Goal: Communication & Community: Share content

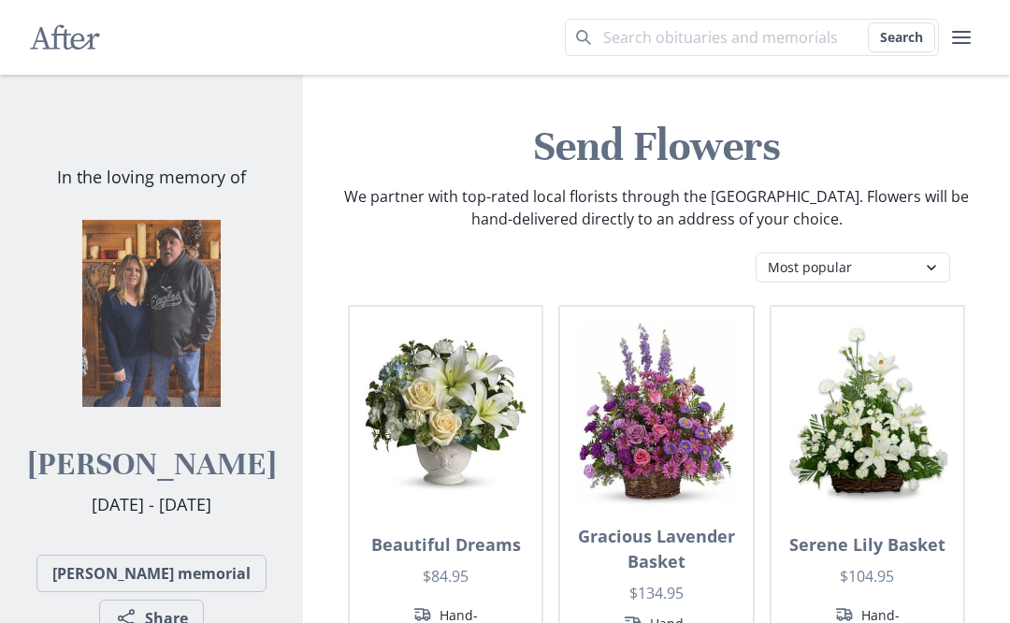
click at [198, 576] on link "[PERSON_NAME] memorial" at bounding box center [151, 573] width 230 height 37
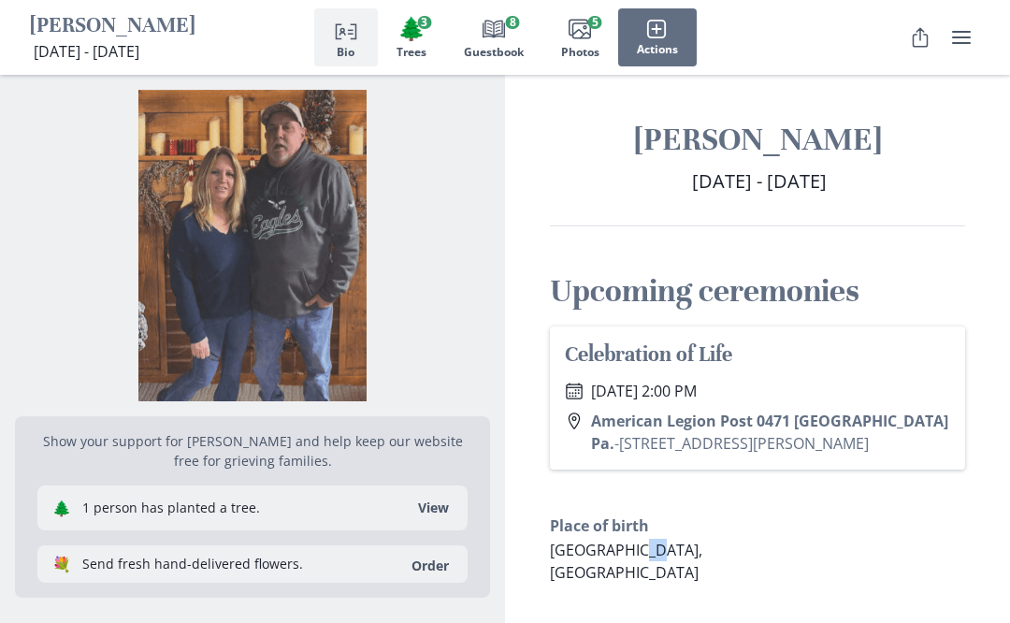
click at [750, 543] on p "[GEOGRAPHIC_DATA], [GEOGRAPHIC_DATA]" at bounding box center [650, 561] width 200 height 45
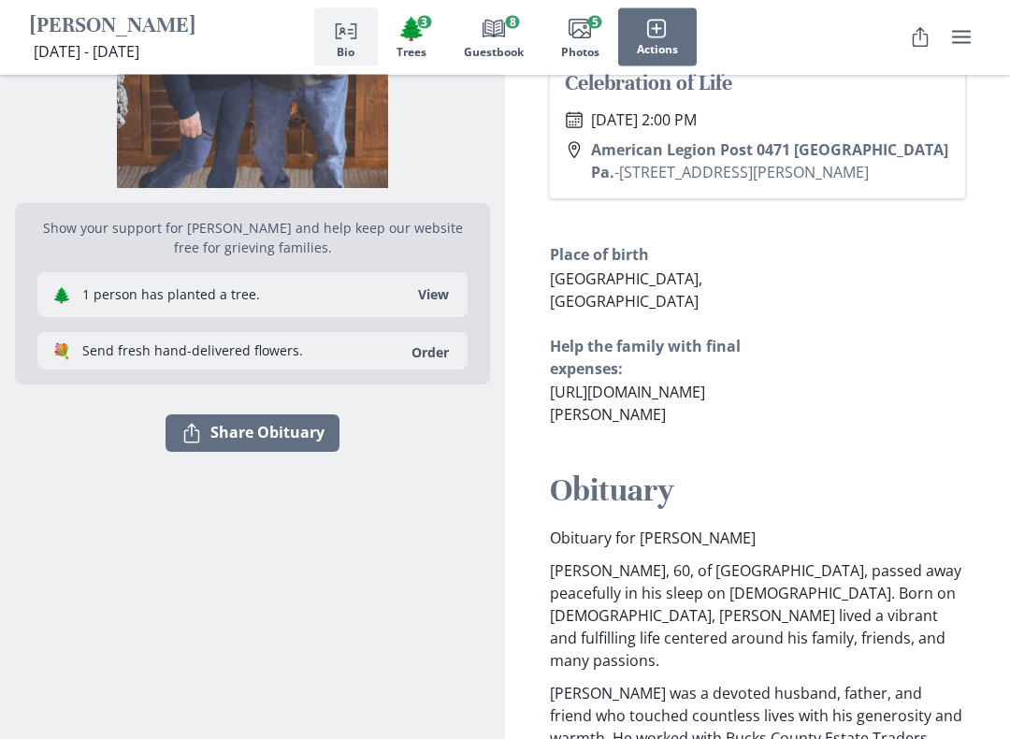
scroll to position [271, 0]
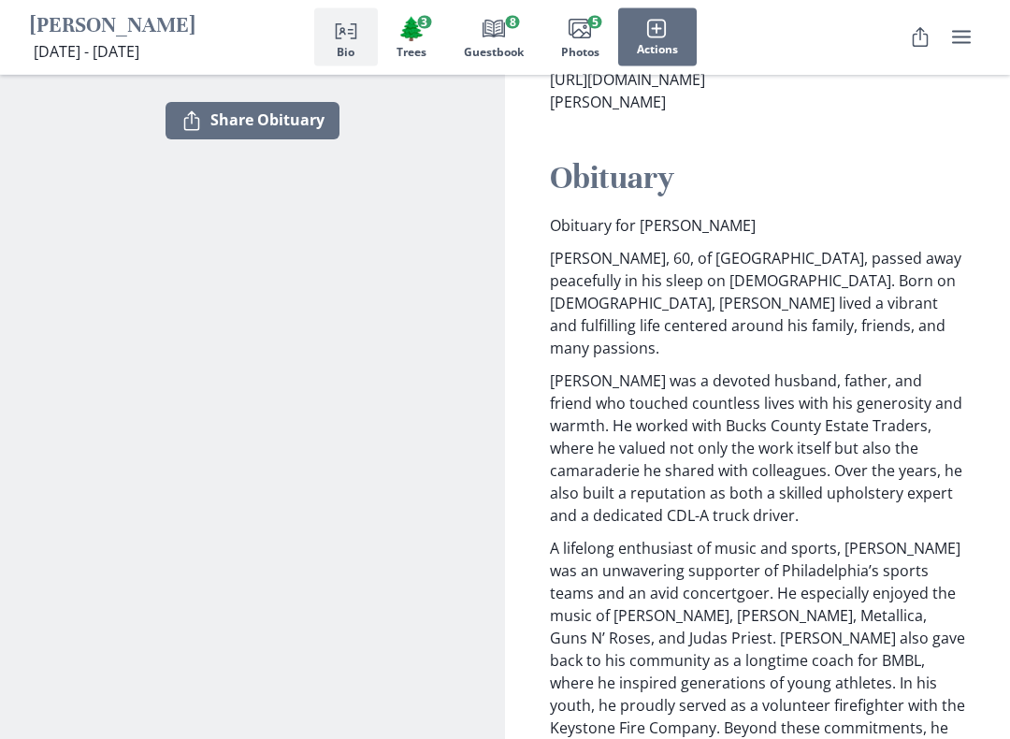
click at [286, 123] on button "Share Share Obituary" at bounding box center [253, 121] width 174 height 37
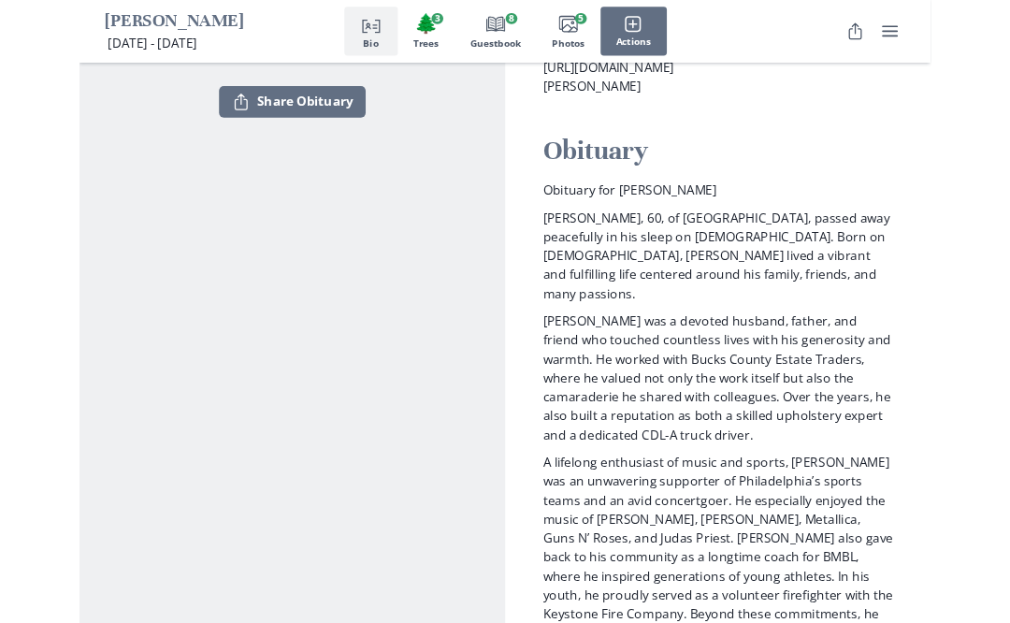
scroll to position [584, 0]
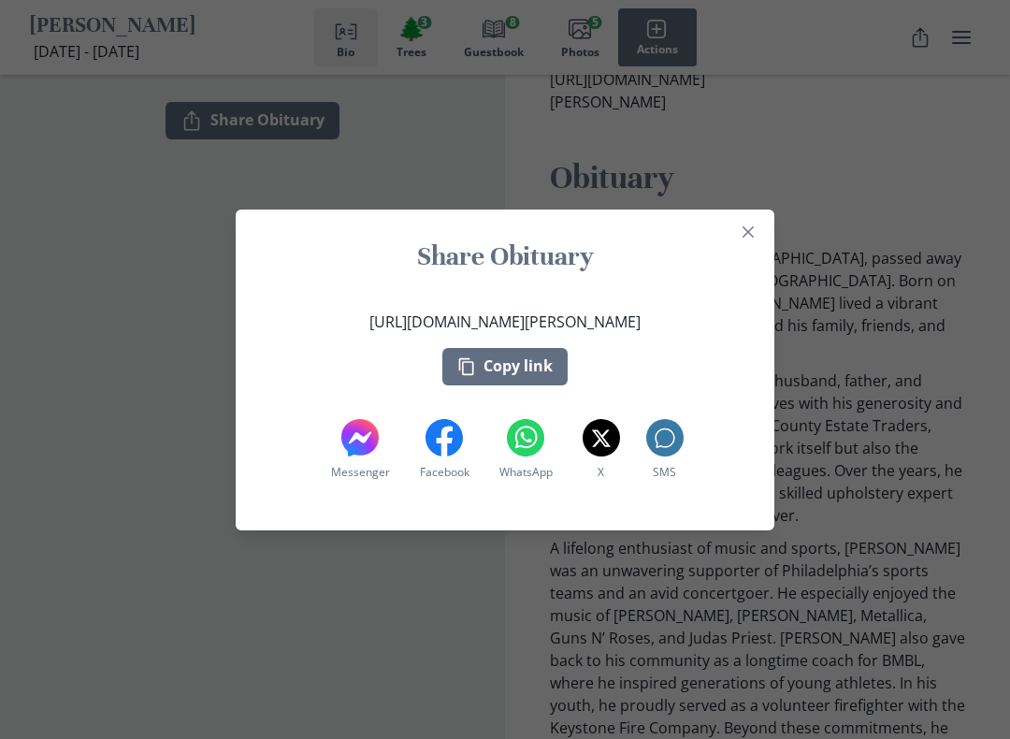
click at [361, 440] on icon at bounding box center [360, 437] width 22 height 12
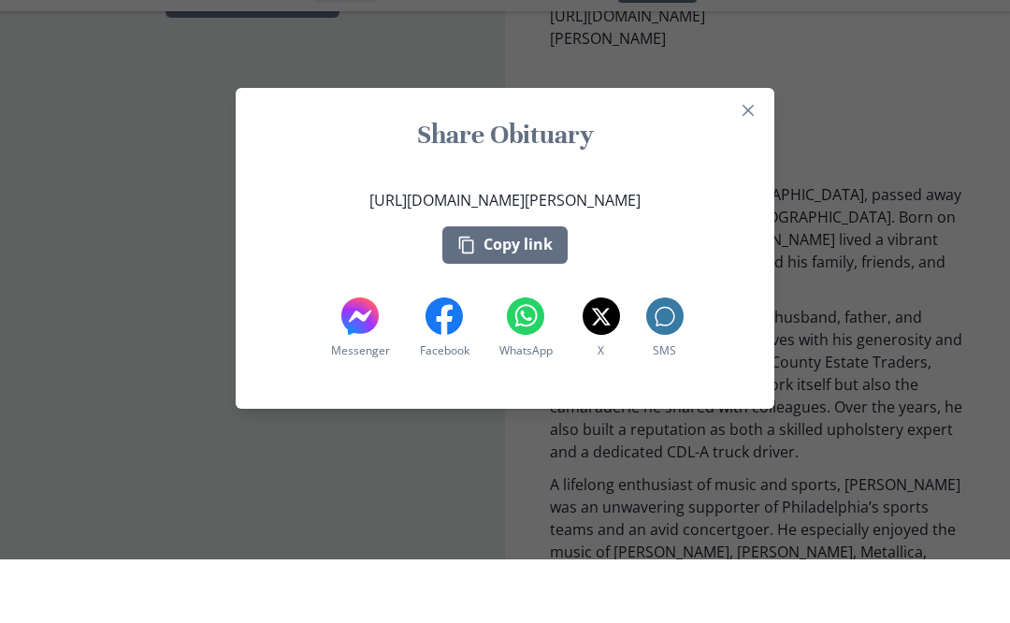
scroll to position [647, 0]
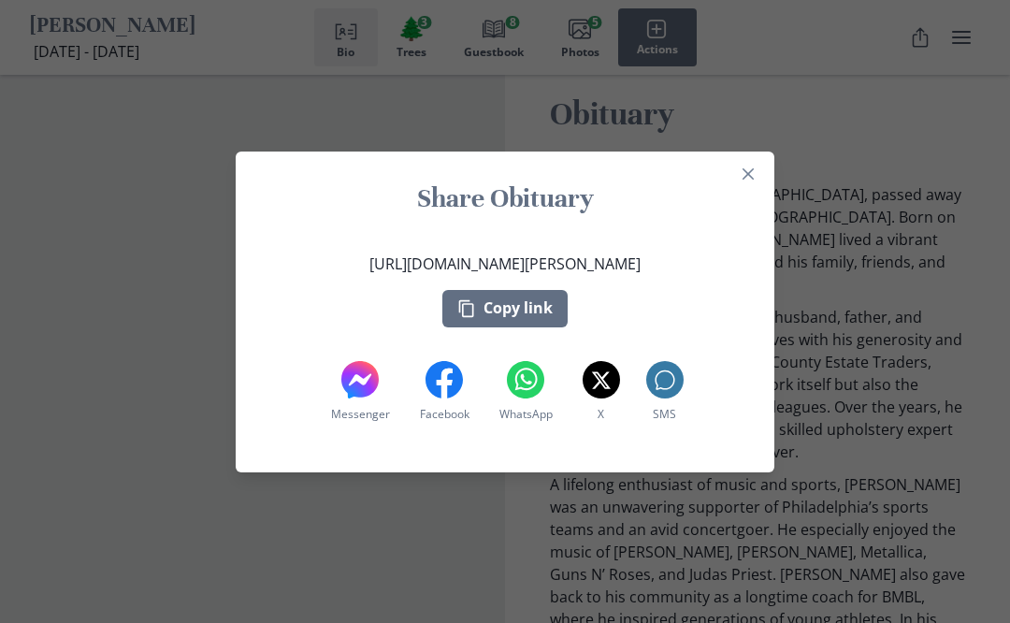
click at [923, 183] on div "Share Obituary [URL][DOMAIN_NAME][PERSON_NAME] Copy link Messenger Messenger Fa…" at bounding box center [505, 311] width 1010 height 623
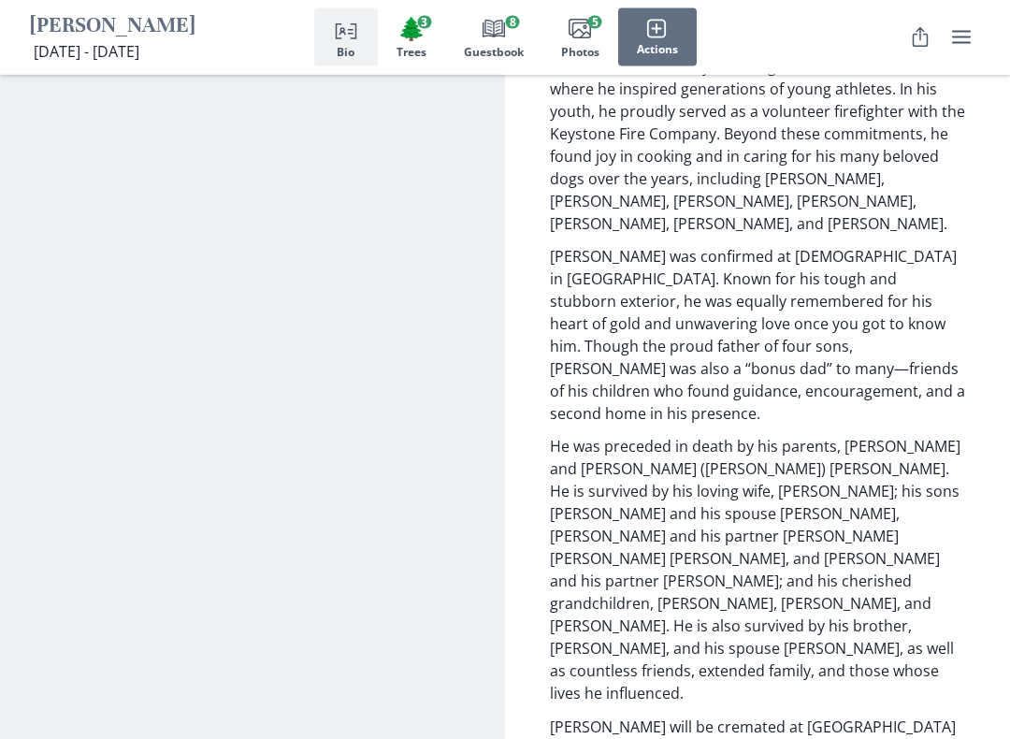
scroll to position [1177, 0]
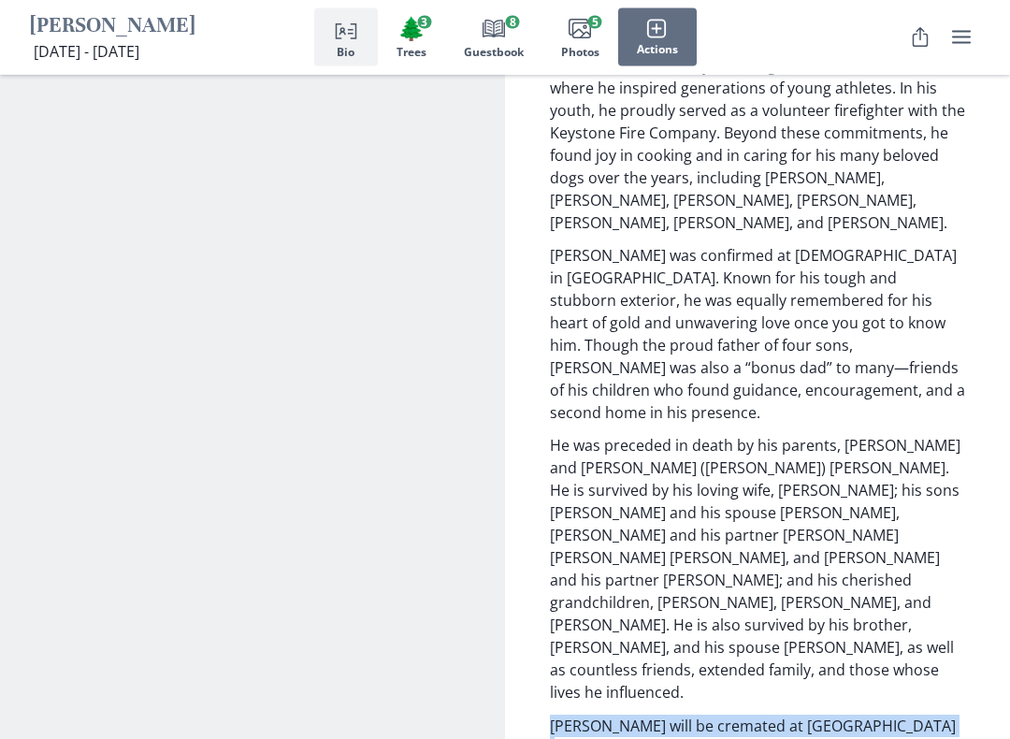
click at [995, 644] on div "Obituary Obituary for [PERSON_NAME] [PERSON_NAME] [PERSON_NAME], 60, of [GEOGRA…" at bounding box center [757, 257] width 505 height 1386
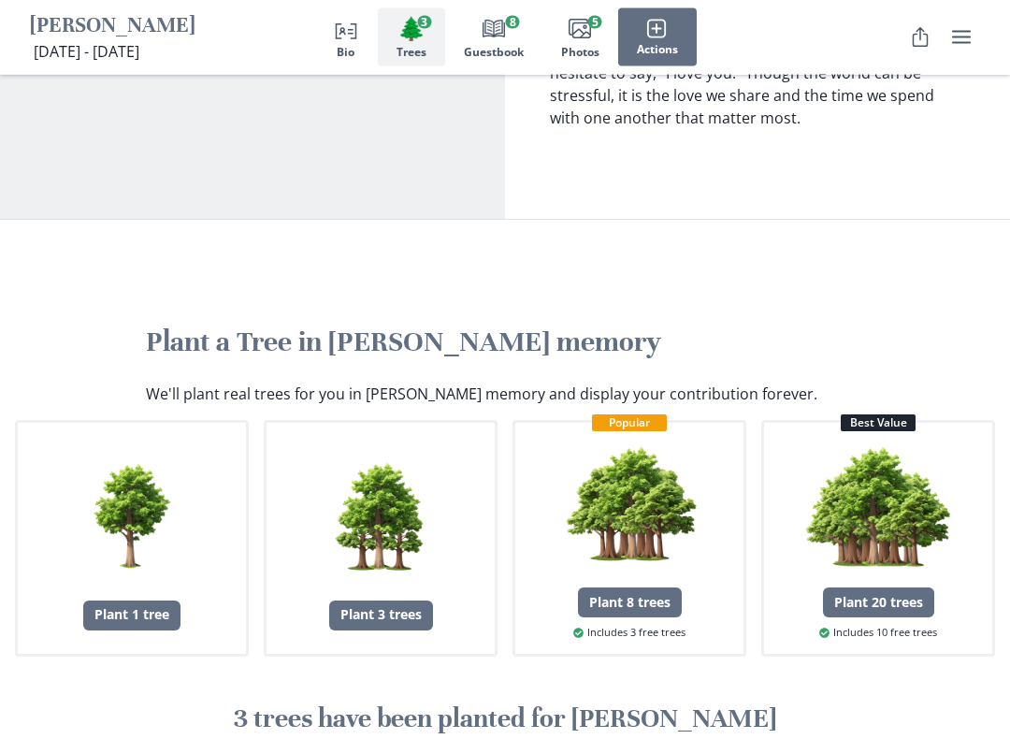
scroll to position [1998, 0]
click at [1007, 729] on div "Plant a Tree in [PERSON_NAME] memory We'll plant real trees for you in [PERSON_…" at bounding box center [505, 664] width 1010 height 889
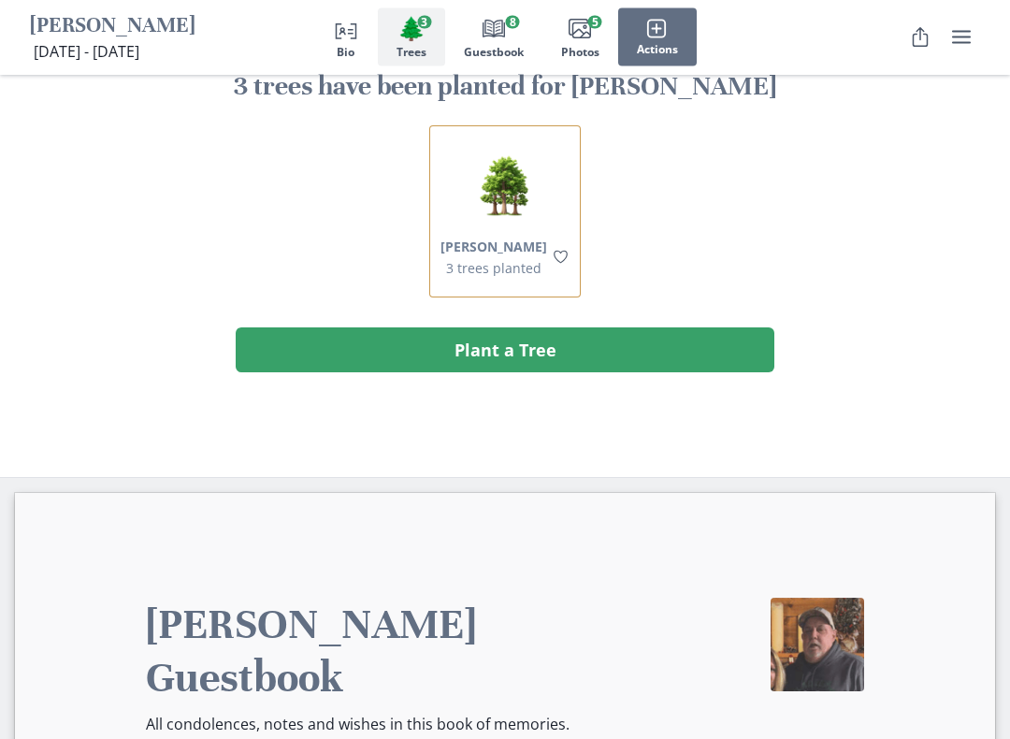
scroll to position [2641, 0]
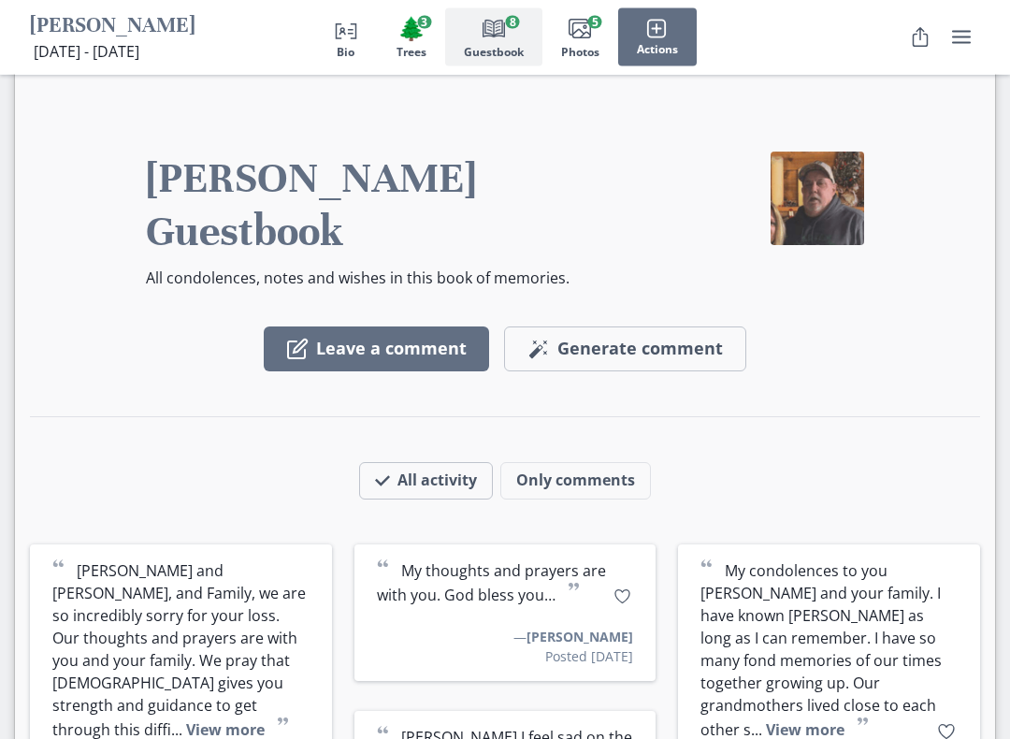
scroll to position [3077, 0]
click at [186, 719] on button "View more" at bounding box center [225, 729] width 79 height 21
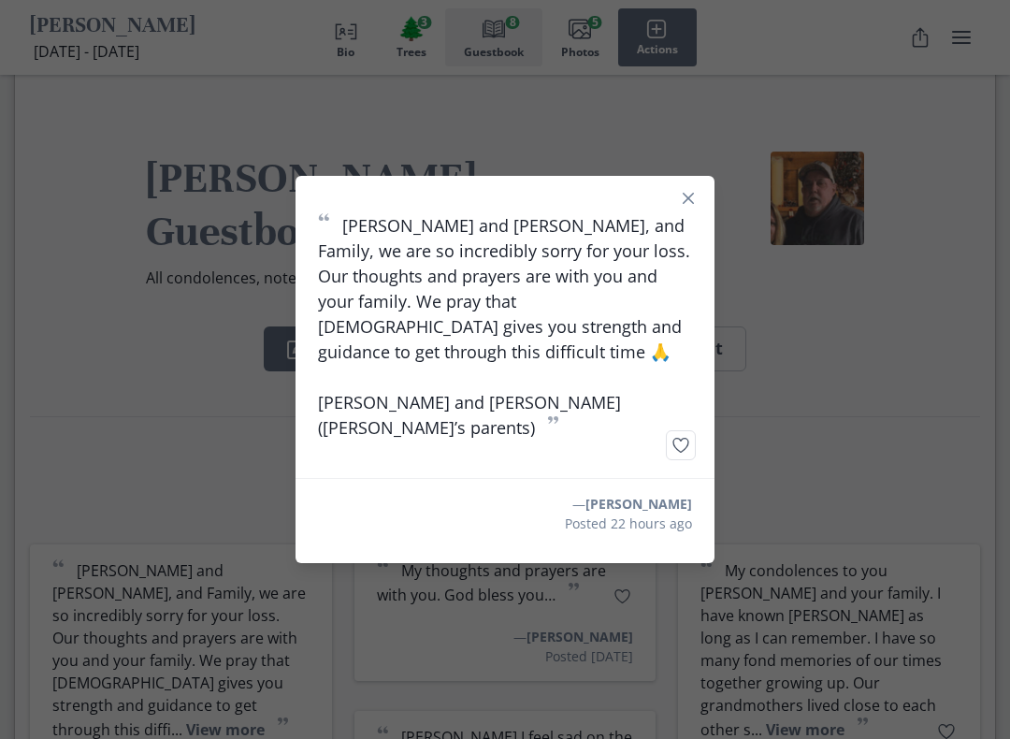
click at [689, 213] on button "Close" at bounding box center [688, 198] width 30 height 30
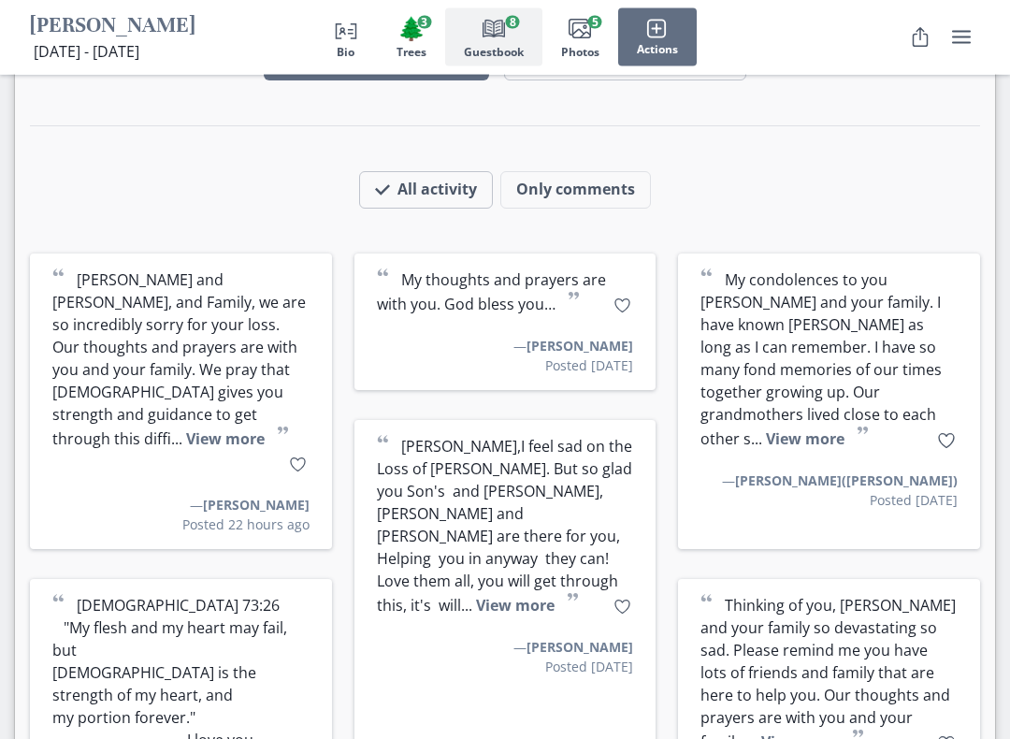
scroll to position [3367, 0]
click at [555, 595] on button "View more" at bounding box center [515, 605] width 79 height 21
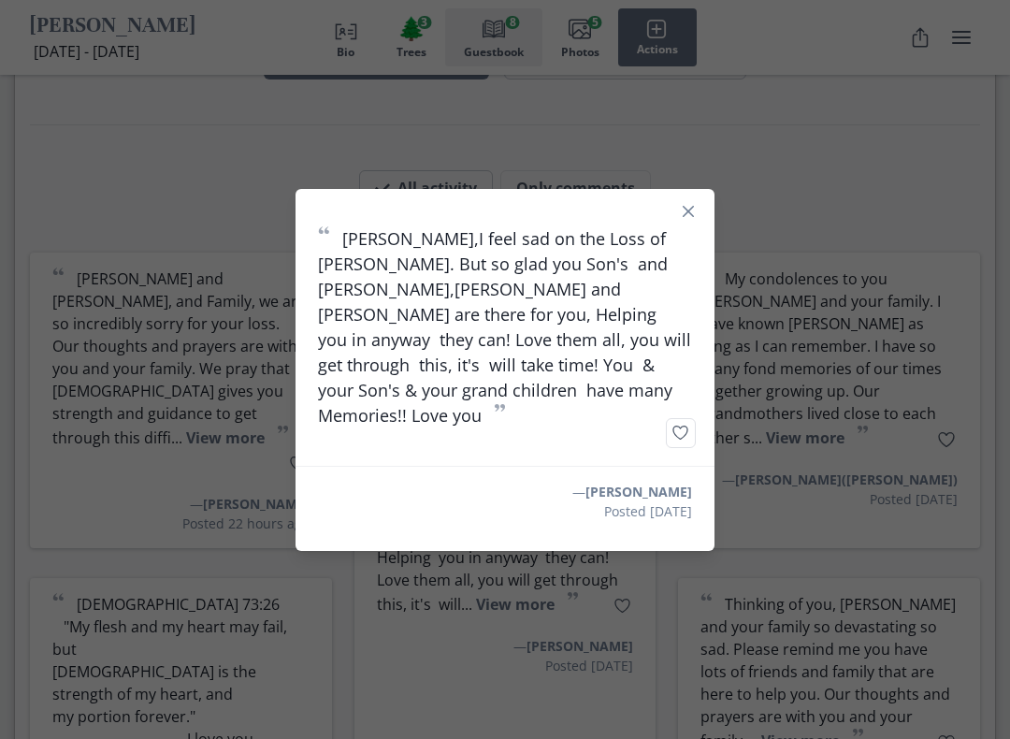
click at [541, 526] on section "“ [PERSON_NAME],I feel sad on the Loss of [PERSON_NAME]. But so glad you Son's …" at bounding box center [505, 370] width 419 height 362
click at [680, 226] on button "Close" at bounding box center [688, 211] width 30 height 30
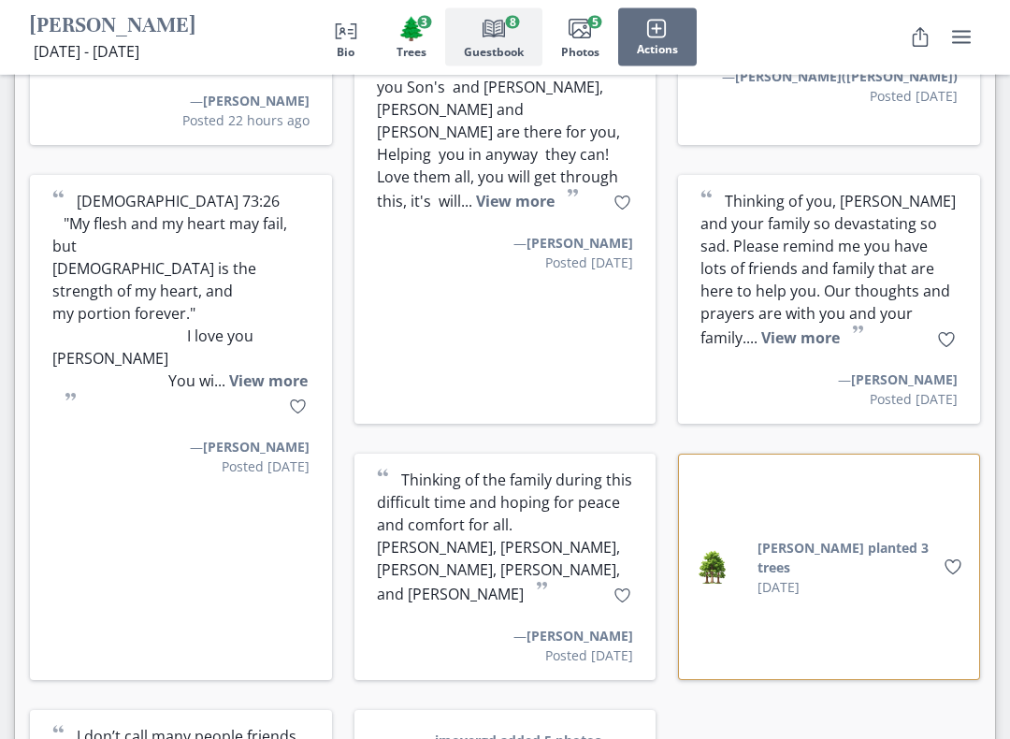
scroll to position [3773, 0]
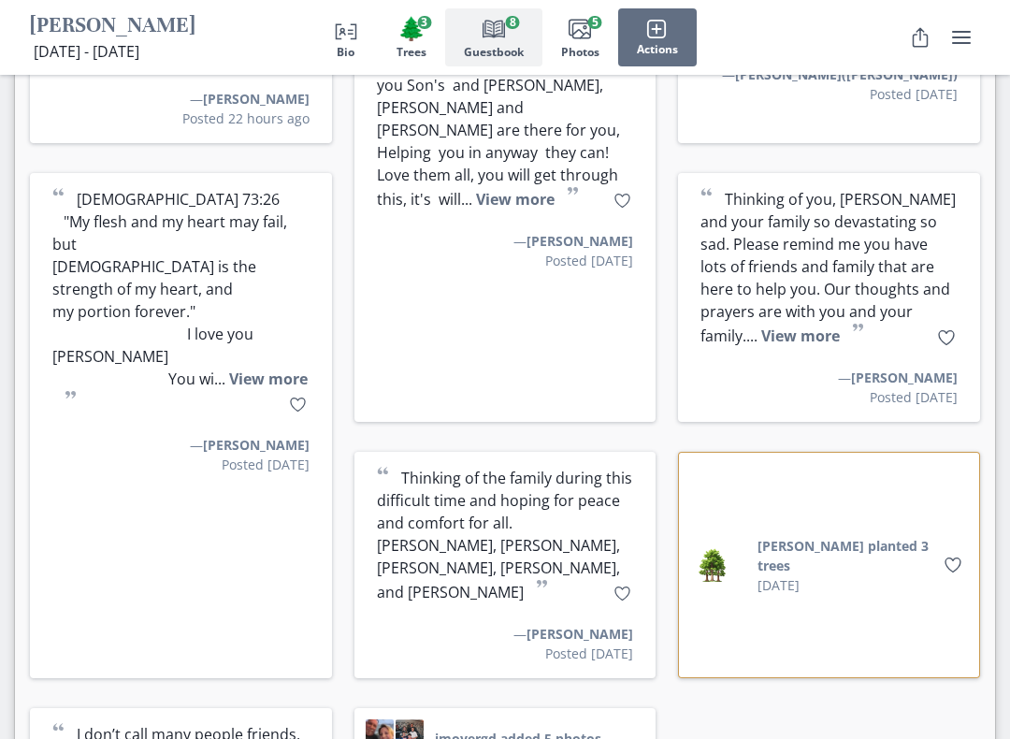
click at [526, 728] on button "jmoyergd added 5 photos" at bounding box center [518, 738] width 166 height 20
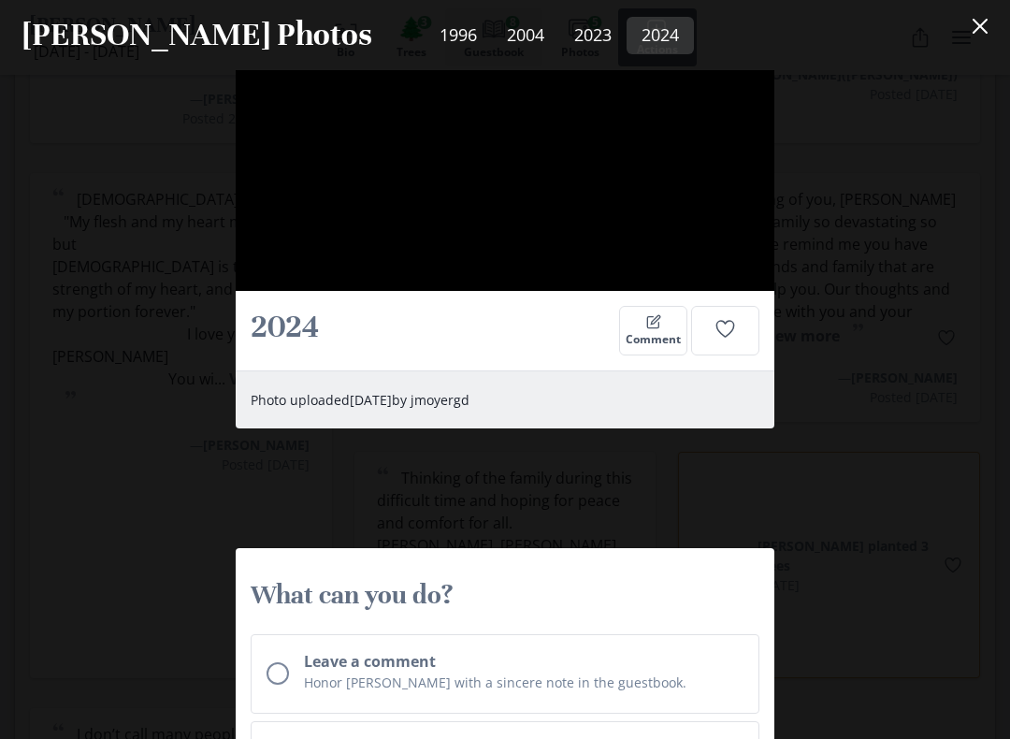
scroll to position [3524, 0]
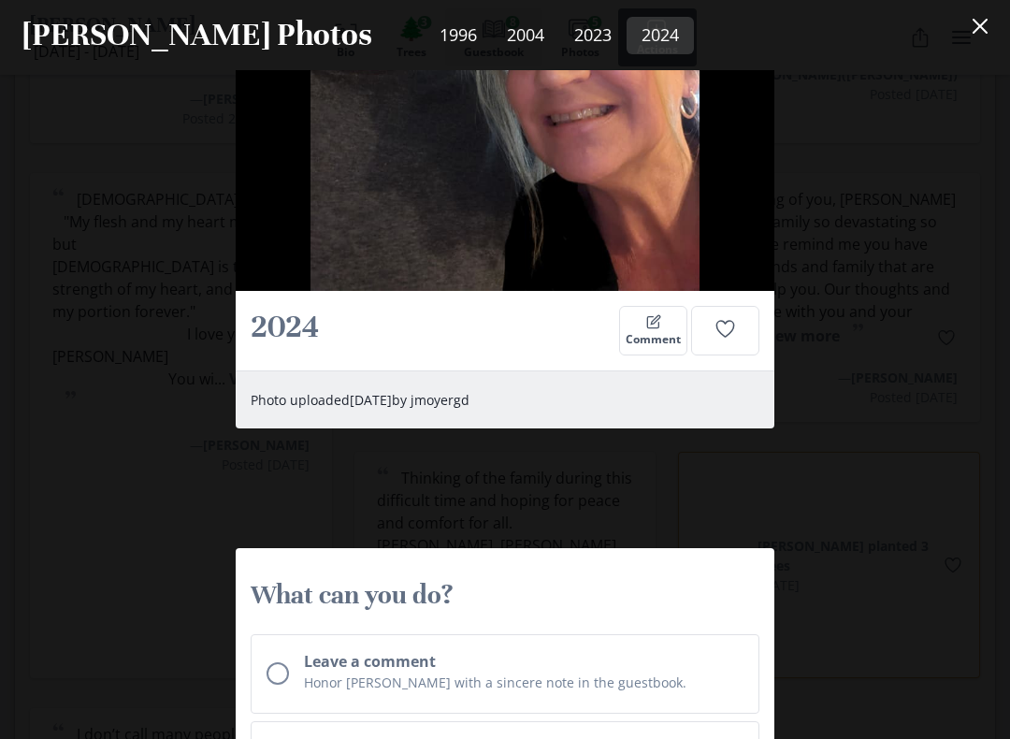
click at [976, 32] on icon "Close" at bounding box center [980, 26] width 15 height 15
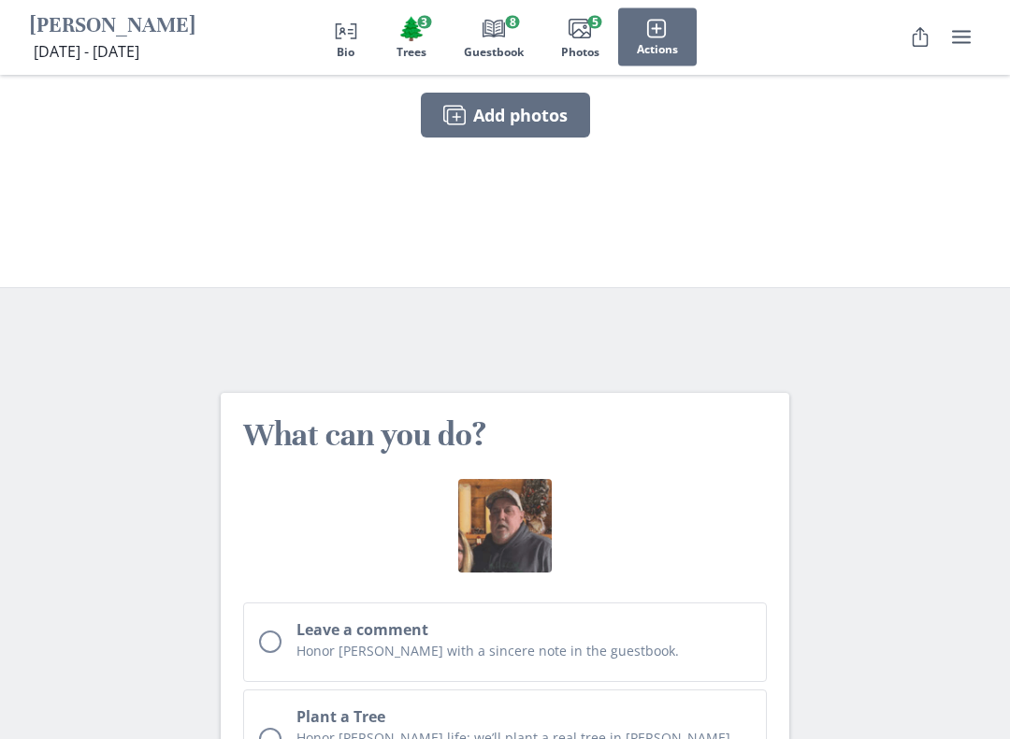
scroll to position [6984, 0]
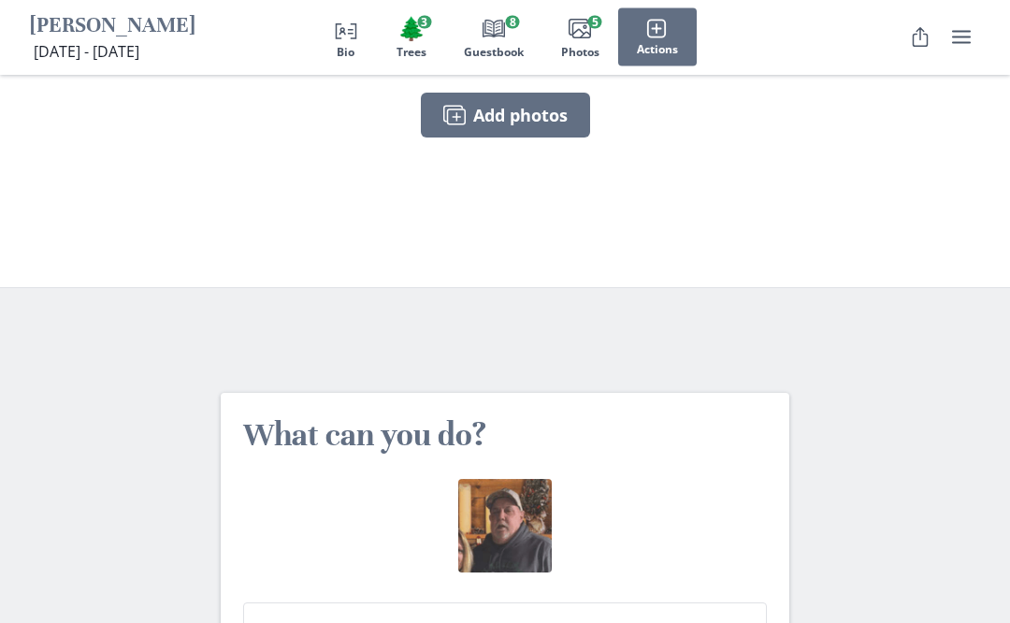
scroll to position [6972, 0]
